Goal: Transaction & Acquisition: Obtain resource

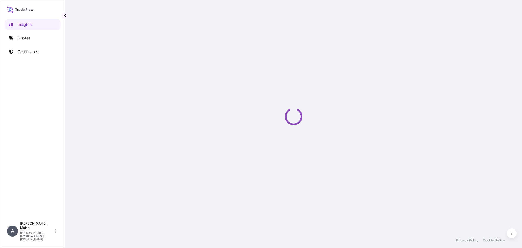
select select "2025"
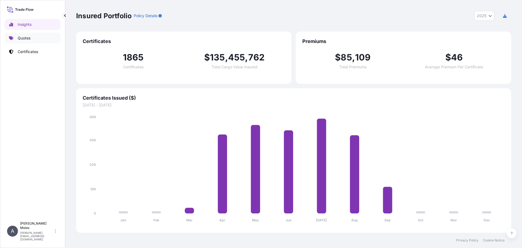
click at [23, 37] on p "Quotes" at bounding box center [24, 37] width 13 height 5
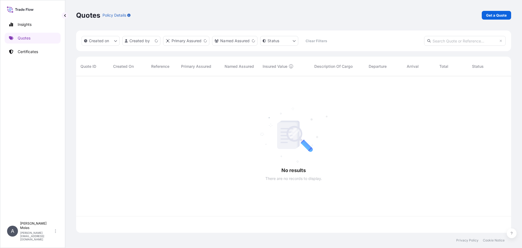
scroll to position [155, 431]
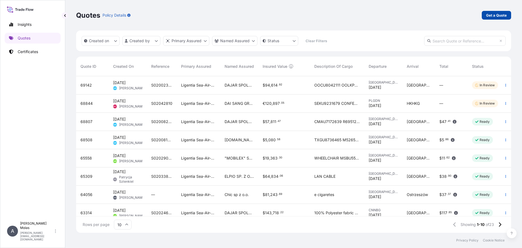
click at [493, 15] on p "Get a Quote" at bounding box center [496, 15] width 21 height 5
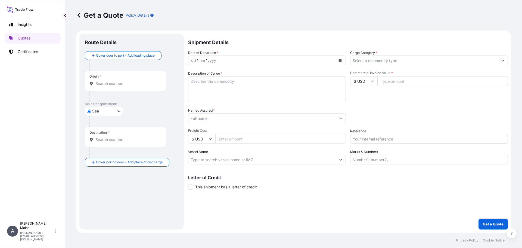
click at [102, 83] on input "Origin *" at bounding box center [127, 83] width 64 height 5
click at [107, 109] on div "Please type and select an option." at bounding box center [139, 101] width 108 height 16
click at [110, 114] on body "0 options available. Insights Quotes Certificates A [PERSON_NAME] [PERSON_NAME]…" at bounding box center [261, 124] width 522 height 248
click at [104, 124] on div "Air" at bounding box center [104, 125] width 34 height 10
select select "Air"
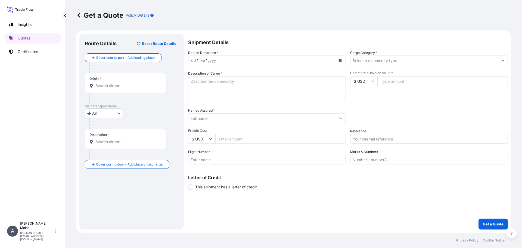
click at [114, 90] on div "Origin *" at bounding box center [126, 83] width 82 height 20
click at [114, 88] on input "Origin *" at bounding box center [127, 85] width 64 height 5
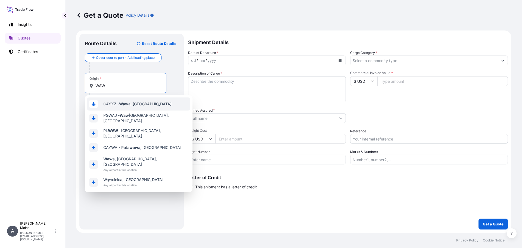
drag, startPoint x: 111, startPoint y: 86, endPoint x: 51, endPoint y: 85, distance: 59.5
click at [51, 85] on div "Insights Quotes Certificates A [PERSON_NAME] [PERSON_NAME][EMAIL_ADDRESS][DOMAI…" at bounding box center [261, 124] width 522 height 248
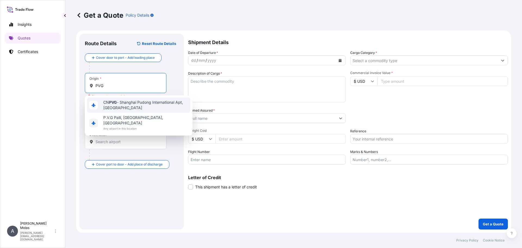
click at [110, 105] on span "CN PVG - Shanghai Pudong International Apt, [GEOGRAPHIC_DATA]" at bounding box center [145, 104] width 85 height 11
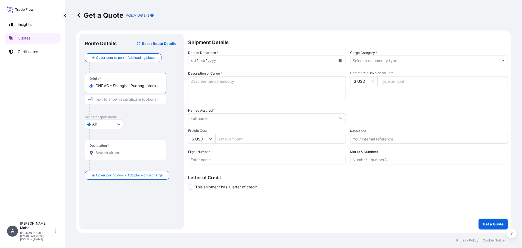
type input "CNPVG - Shanghai Pudong International Apt, [GEOGRAPHIC_DATA]"
click at [118, 151] on input "Destination *" at bounding box center [127, 152] width 64 height 5
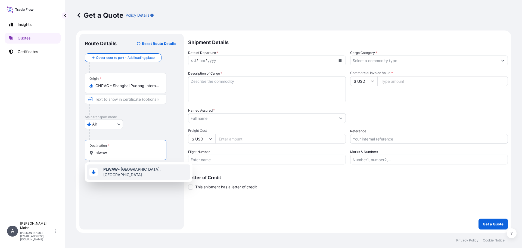
click at [120, 173] on span "PLWAW - [GEOGRAPHIC_DATA], [GEOGRAPHIC_DATA]" at bounding box center [145, 171] width 85 height 11
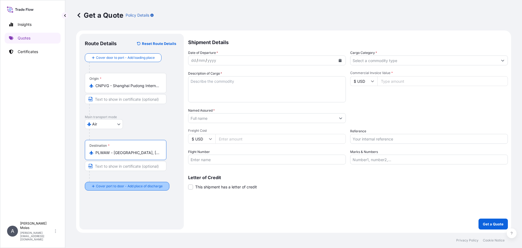
type input "PLWAW - [GEOGRAPHIC_DATA], [GEOGRAPHIC_DATA]"
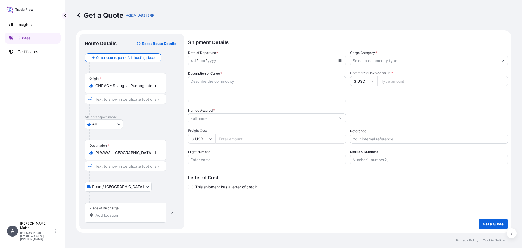
click at [103, 186] on body "2 options available. 0 options available. 1 option available. Insights Quotes C…" at bounding box center [261, 124] width 522 height 248
drag, startPoint x: 107, startPoint y: 205, endPoint x: 111, endPoint y: 213, distance: 8.8
click at [107, 206] on div "Place of Discharge" at bounding box center [126, 212] width 82 height 20
click at [107, 212] on input "Place of Discharge" at bounding box center [127, 214] width 64 height 5
click at [112, 215] on input "Place of Discharge" at bounding box center [127, 214] width 64 height 5
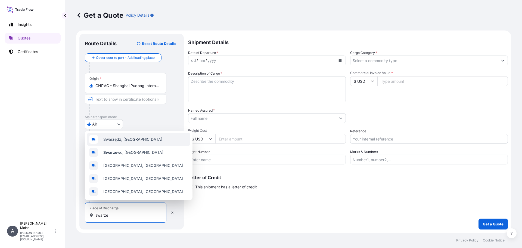
click at [120, 139] on span "Swarzędz, [GEOGRAPHIC_DATA]" at bounding box center [132, 138] width 59 height 5
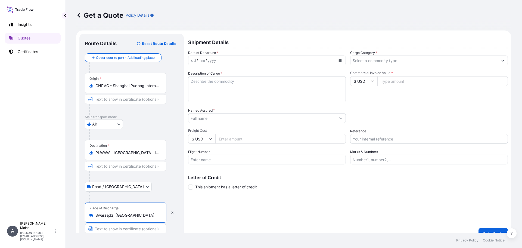
type input "Swarzędz, [GEOGRAPHIC_DATA]"
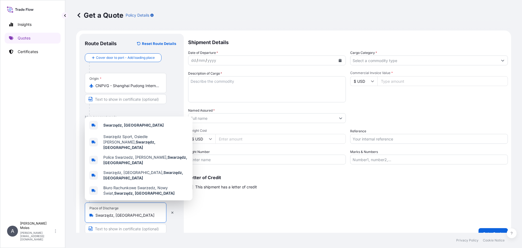
click at [223, 60] on div "dd / mm / yyyy" at bounding box center [261, 60] width 147 height 10
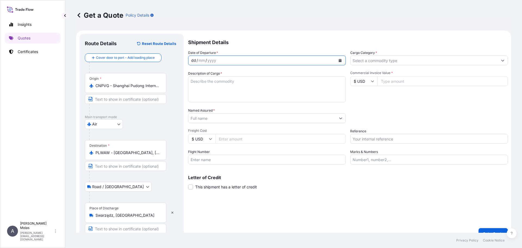
click at [339, 60] on icon "Calendar" at bounding box center [340, 60] width 3 height 3
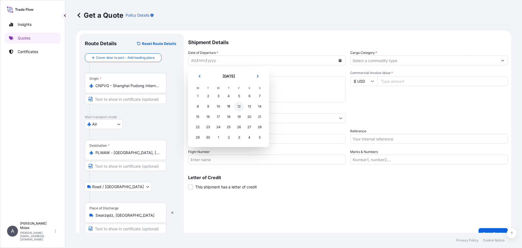
click at [236, 105] on div "12" at bounding box center [239, 106] width 10 height 10
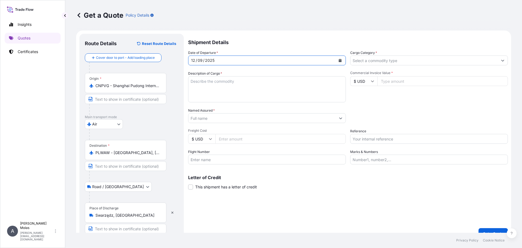
click at [405, 61] on input "Cargo Category *" at bounding box center [423, 60] width 147 height 10
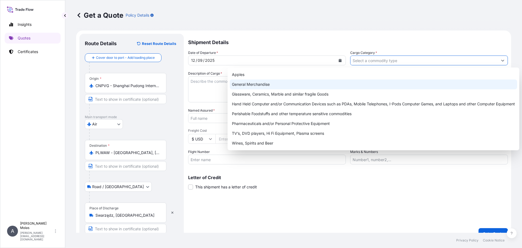
click at [258, 83] on div "General Merchandise" at bounding box center [373, 84] width 287 height 10
type input "General Merchandise"
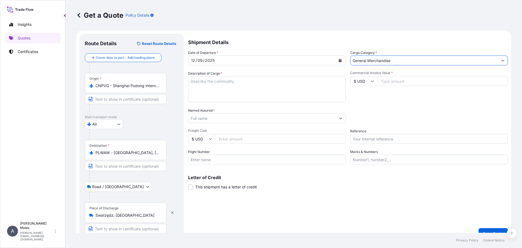
drag, startPoint x: 223, startPoint y: 85, endPoint x: 235, endPoint y: 84, distance: 12.8
click at [228, 84] on textarea "Description of Cargo *" at bounding box center [267, 89] width 158 height 26
click at [212, 86] on textarea "Description of Cargo *" at bounding box center [267, 89] width 158 height 26
paste textarea "Heater band"
click at [219, 81] on textarea "Heater band" at bounding box center [267, 89] width 158 height 26
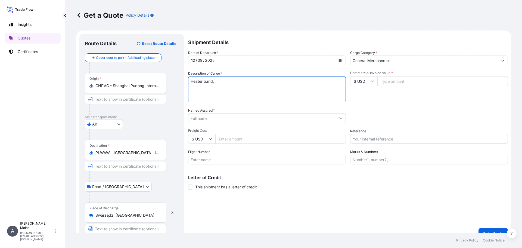
paste textarea "self-locking nozzl"
click at [255, 79] on textarea "Heater band, self-locking nozzl" at bounding box center [267, 89] width 158 height 26
paste textarea "SCREW AND BARREL FOR [PERSON_NAME] SZCX300/70X IBM MACHINE"
click at [247, 81] on textarea "Heater band, self-locking nozzl, SCREW AND BARREL FOR [PERSON_NAME] SZCX300/70X…" at bounding box center [267, 89] width 158 height 26
click at [237, 87] on textarea "Heater band, self-locking nozzle, SCREW AND BARREL FOR [PERSON_NAME] SZCX300/70…" at bounding box center [267, 89] width 158 height 26
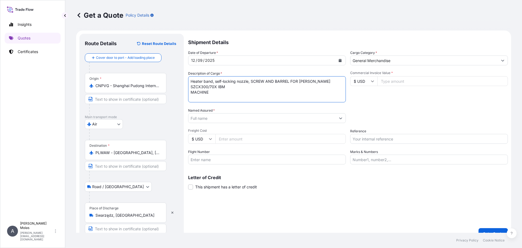
click at [215, 94] on textarea "Heater band, self-locking nozzle, SCREW AND BARREL FOR [PERSON_NAME] SZCX300/70…" at bounding box center [267, 89] width 158 height 26
click at [206, 86] on textarea "Heater band, self-locking nozzle, SCREW AND BARREL FOR [PERSON_NAME] SZCX300/70…" at bounding box center [267, 89] width 158 height 26
click at [222, 89] on textarea "Heater band, self-locking nozzle, SCREW AND BARREL FOR [PERSON_NAME] SZCX300/70…" at bounding box center [267, 89] width 158 height 26
click at [229, 91] on textarea "Heater band, self-locking nozzle, SCREW AND BARREL FOR [PERSON_NAME] SZCX300/70…" at bounding box center [267, 89] width 158 height 26
paste textarea "LINXIN250905"
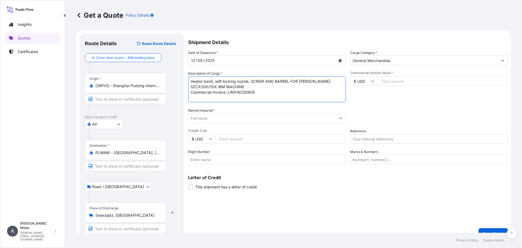
type textarea "Heater band, self-locking nozzle, SCREW AND BARREL FOR [PERSON_NAME] SZCX300/70…"
click at [402, 83] on input "Commercial Invoice Value *" at bounding box center [442, 81] width 130 height 10
type input "5725"
click at [217, 118] on input "Named Assured *" at bounding box center [261, 118] width 147 height 10
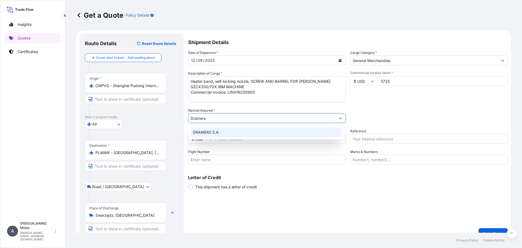
click at [214, 131] on span "DRAMERS S.A." at bounding box center [206, 131] width 27 height 5
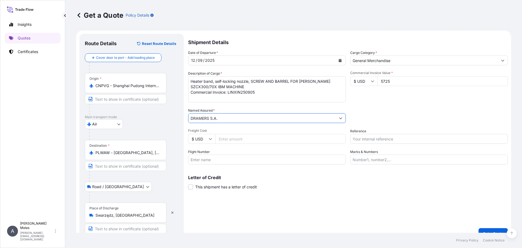
type input "DRAMERS S.A."
click at [381, 140] on input "Reference" at bounding box center [429, 139] width 158 height 10
click at [379, 136] on input "AWB:" at bounding box center [429, 139] width 158 height 10
paste input "25124584"
type input "AWB: 020-25124584"
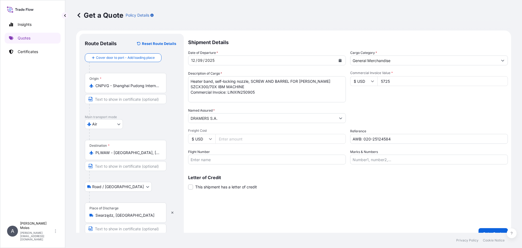
click at [325, 178] on p "Letter of Credit" at bounding box center [348, 177] width 320 height 4
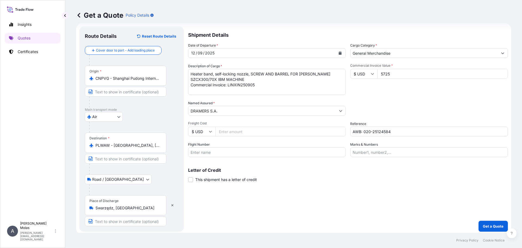
scroll to position [10, 0]
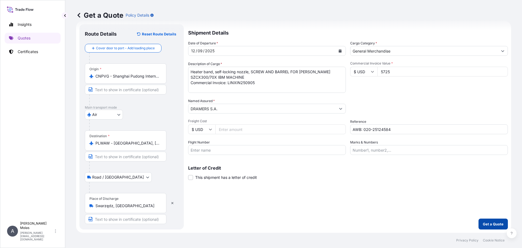
click at [487, 225] on p "Get a Quote" at bounding box center [493, 223] width 21 height 5
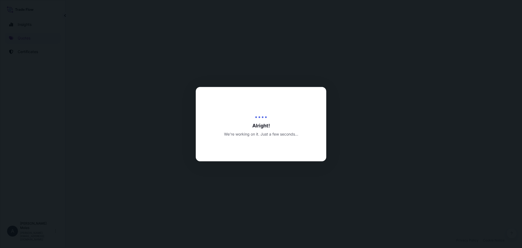
select select "Air"
select select "Road / [GEOGRAPHIC_DATA]"
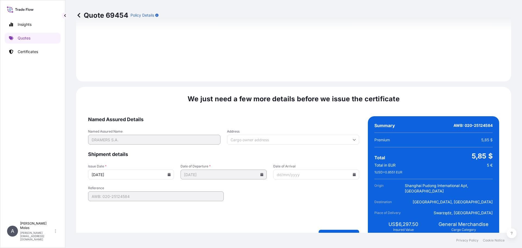
scroll to position [667, 0]
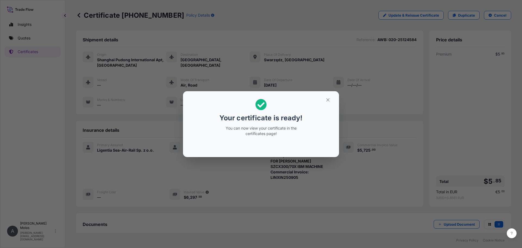
click at [284, 143] on div at bounding box center [260, 145] width 147 height 13
click at [347, 206] on div "Your certificate is ready! You can now view your certificate in the certificate…" at bounding box center [261, 124] width 522 height 248
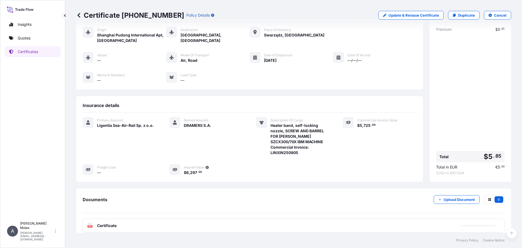
scroll to position [55, 0]
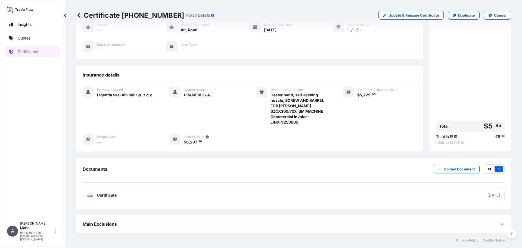
click at [394, 202] on div "Documents Upload Document PDF Certificate [DATE]" at bounding box center [293, 183] width 435 height 51
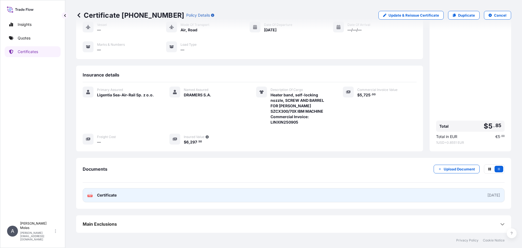
click at [396, 197] on link "PDF Certificate [DATE]" at bounding box center [294, 195] width 422 height 14
